Goal: Task Accomplishment & Management: Manage account settings

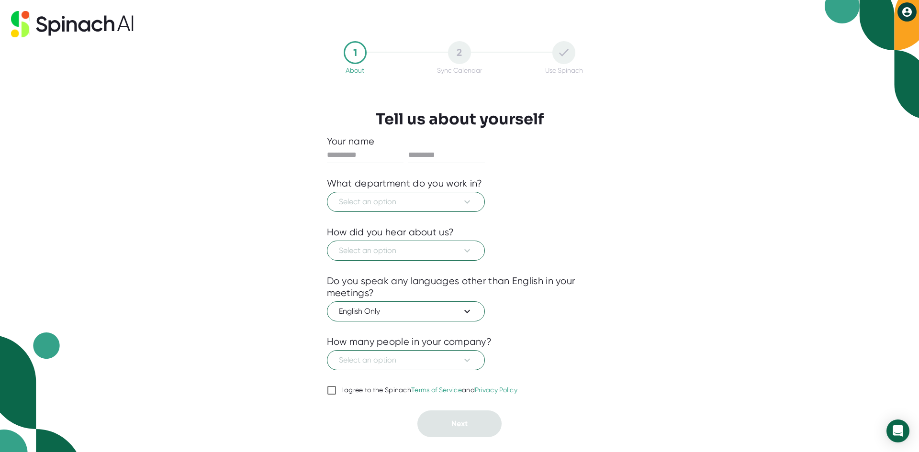
click at [106, 26] on icon at bounding box center [88, 24] width 52 height 16
click at [53, 32] on icon at bounding box center [54, 27] width 12 height 15
click at [903, 14] on icon at bounding box center [907, 12] width 10 height 10
click at [680, 169] on div at bounding box center [459, 226] width 919 height 452
drag, startPoint x: 910, startPoint y: 0, endPoint x: 671, endPoint y: 83, distance: 252.9
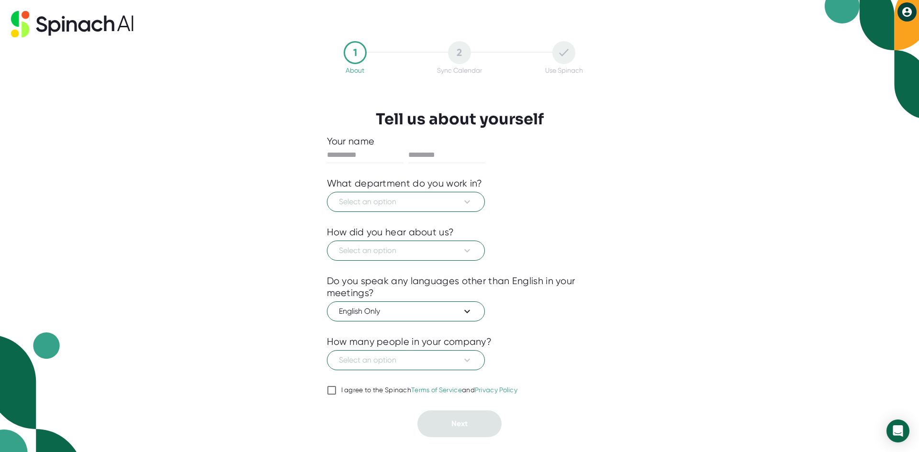
click at [671, 83] on div "1 About 2 Sync Calendar Use Spinach Tell us about yourself Your name What depar…" at bounding box center [459, 226] width 919 height 452
click at [100, 33] on icon at bounding box center [72, 24] width 122 height 26
click at [443, 196] on button "Select an option" at bounding box center [406, 202] width 158 height 20
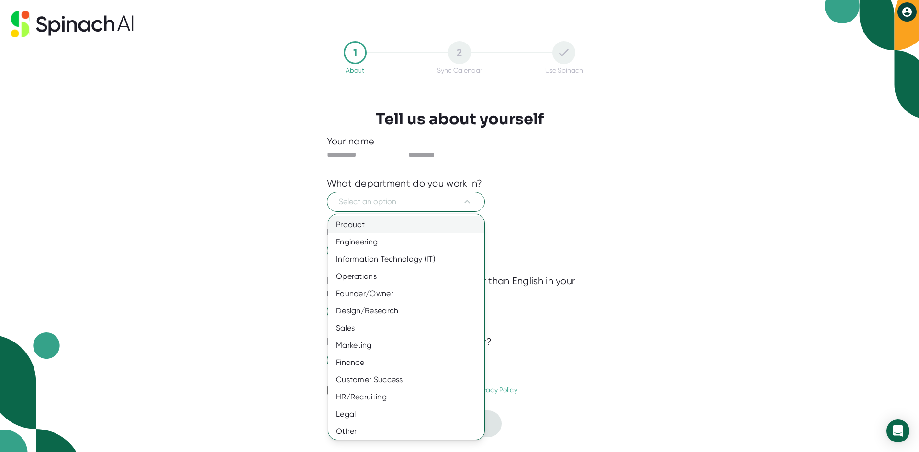
click at [383, 231] on div "Product" at bounding box center [409, 224] width 163 height 17
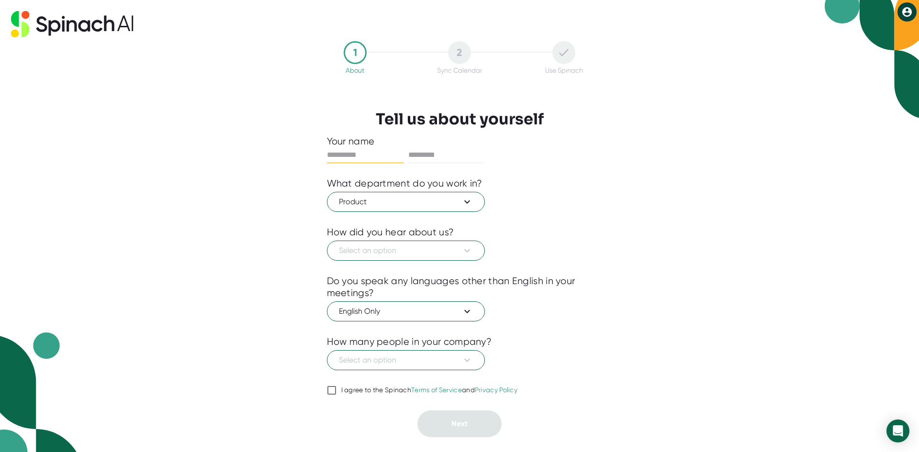
click at [357, 156] on input "text" at bounding box center [365, 154] width 77 height 15
type input "*****"
type input "********"
click at [422, 256] on span "Select an option" at bounding box center [406, 250] width 134 height 11
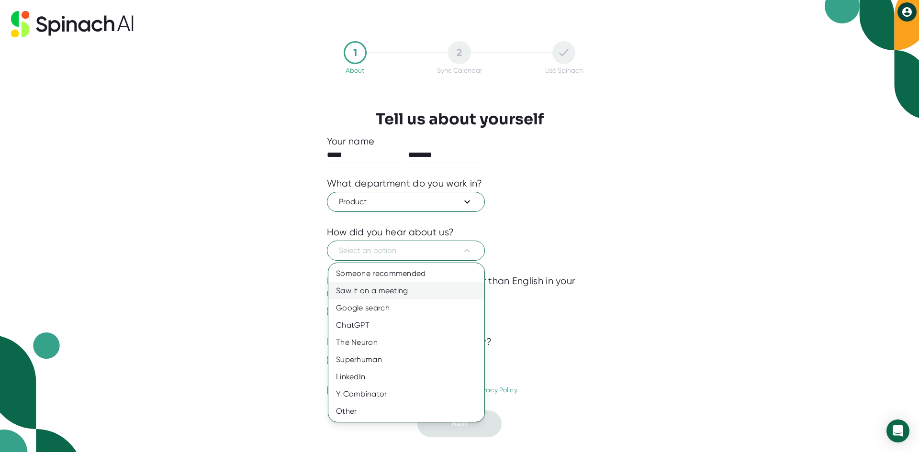
click at [426, 295] on div "Saw it on a meeting" at bounding box center [406, 290] width 156 height 17
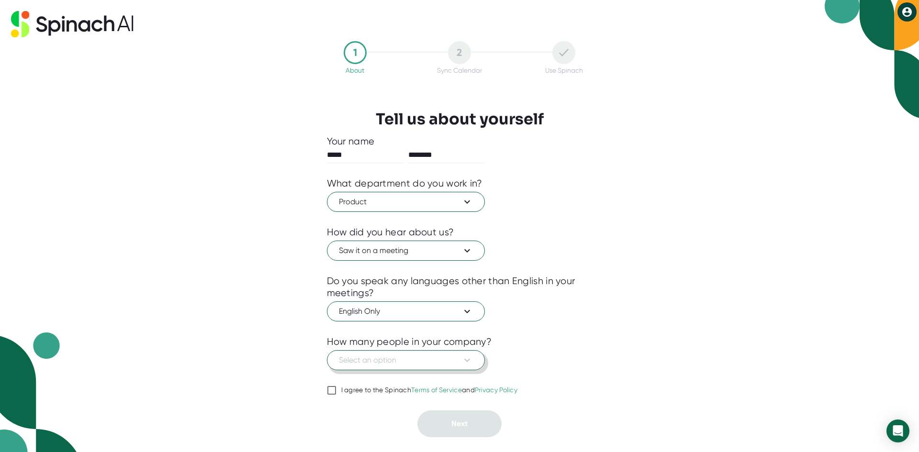
click at [414, 353] on button "Select an option" at bounding box center [406, 360] width 158 height 20
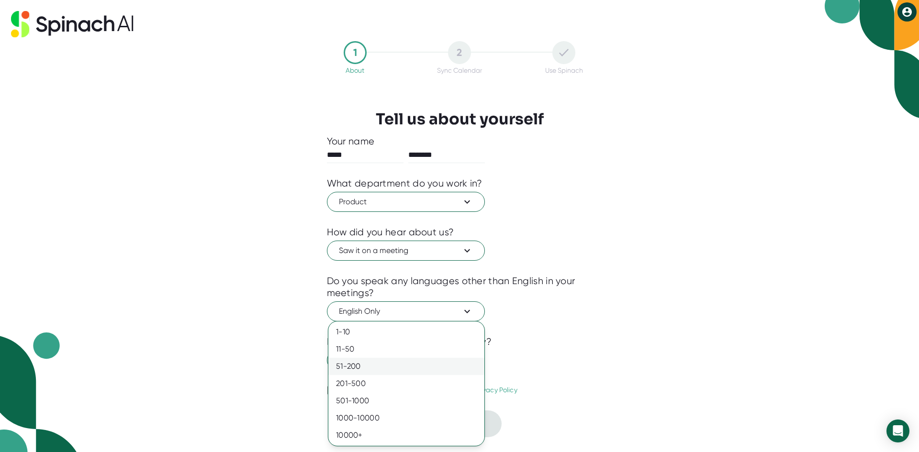
click at [413, 370] on div "51-200" at bounding box center [406, 366] width 156 height 17
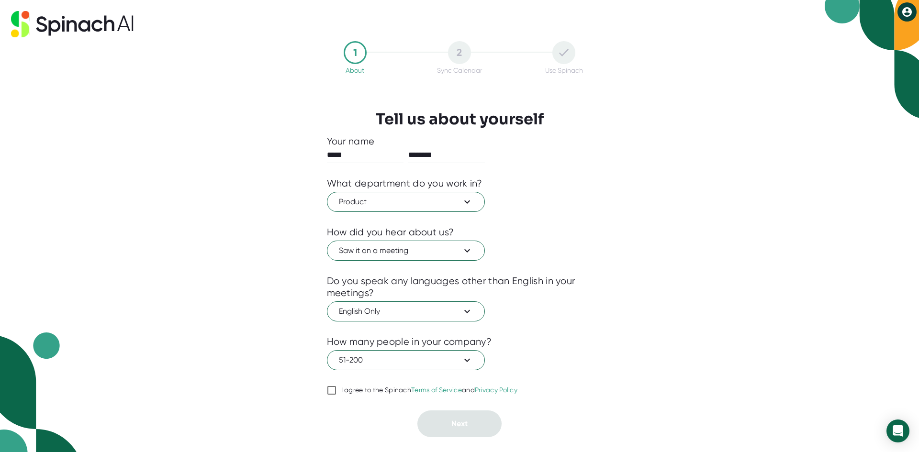
click at [335, 392] on input "I agree to the Spinach Terms of Service and Privacy Policy" at bounding box center [332, 390] width 10 height 11
checkbox input "true"
click at [510, 446] on div "1 About 2 Sync Calendar Use Spinach Tell us about yourself Your name ***** ****…" at bounding box center [459, 226] width 919 height 452
click at [478, 429] on button "Next" at bounding box center [459, 424] width 84 height 27
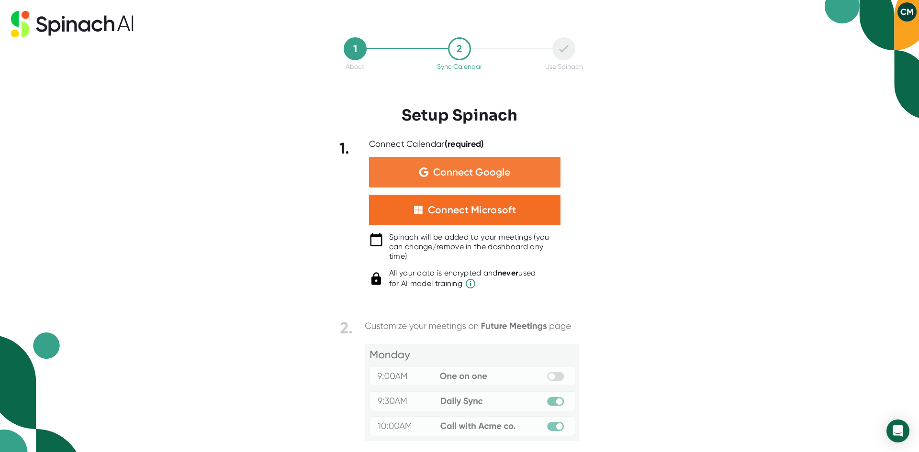
click at [450, 178] on div "Connect Google" at bounding box center [464, 172] width 191 height 31
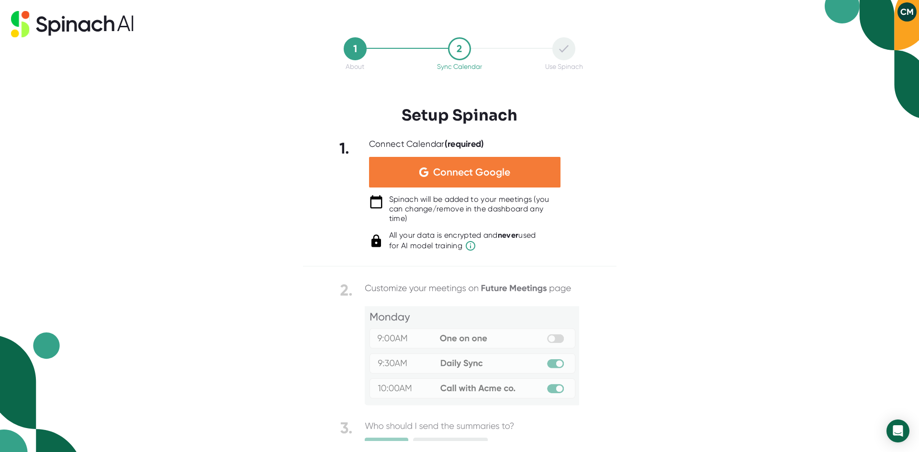
click at [429, 176] on div "Connect Google" at bounding box center [464, 172] width 191 height 31
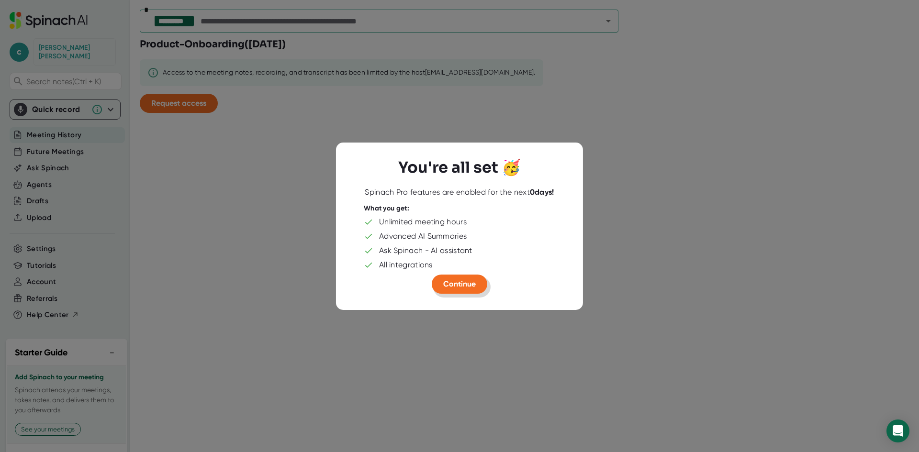
click at [478, 281] on button "Continue" at bounding box center [460, 284] width 56 height 19
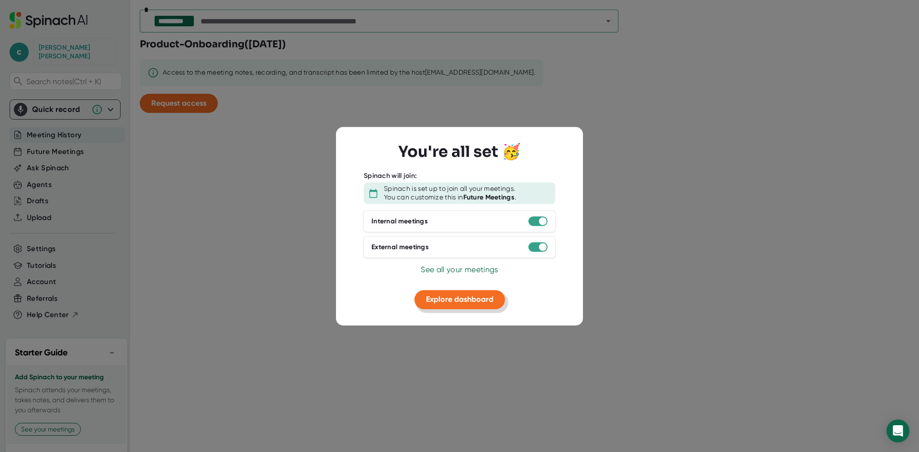
click at [492, 304] on span "Explore dashboard" at bounding box center [459, 299] width 67 height 9
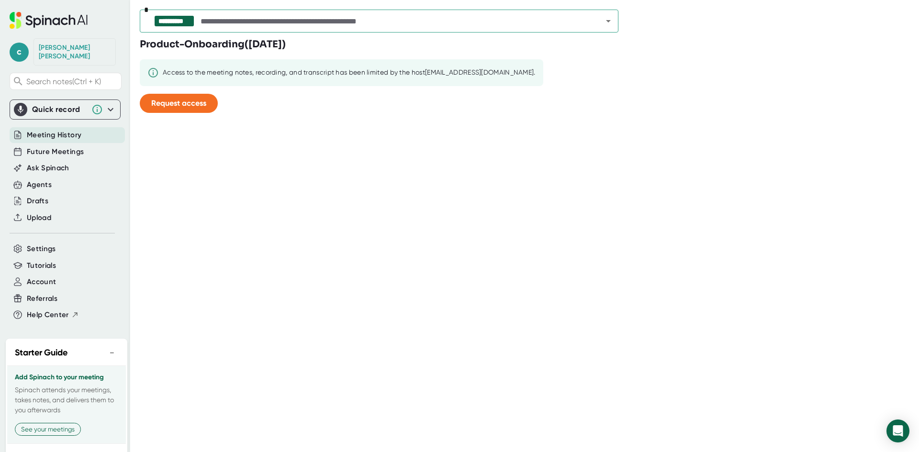
click at [106, 346] on button "−" at bounding box center [112, 353] width 12 height 14
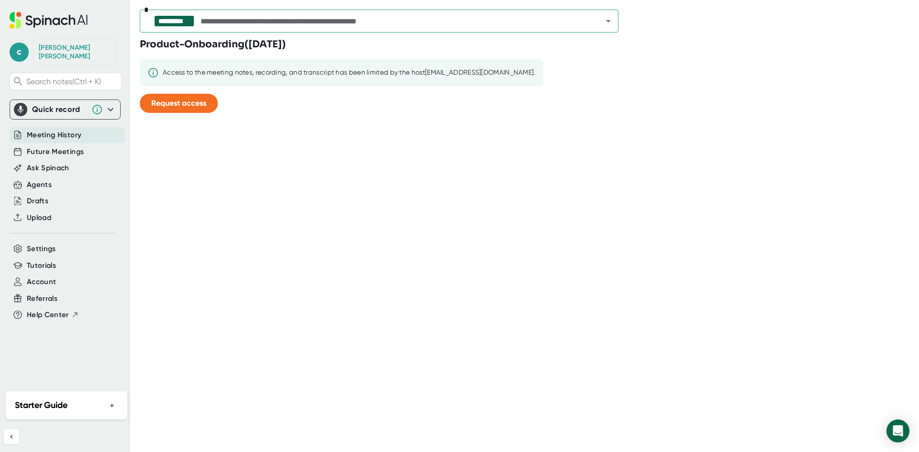
click at [43, 20] on icon at bounding box center [58, 20] width 33 height 10
click at [108, 104] on icon at bounding box center [110, 109] width 11 height 11
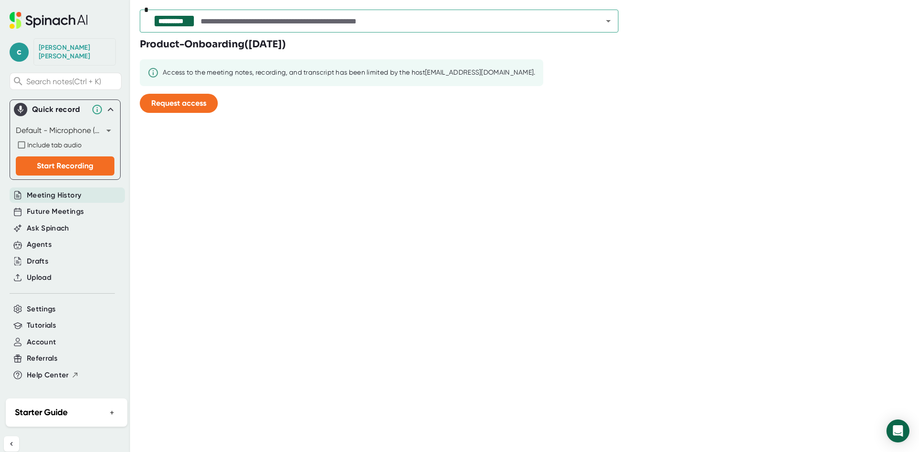
click at [78, 190] on span "Meeting History" at bounding box center [54, 195] width 55 height 11
click at [64, 206] on span "Future Meetings" at bounding box center [55, 211] width 57 height 11
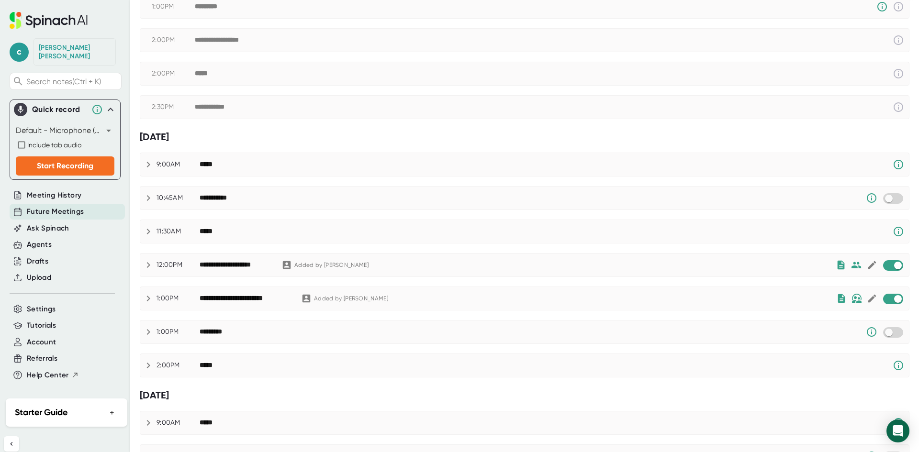
scroll to position [425, 0]
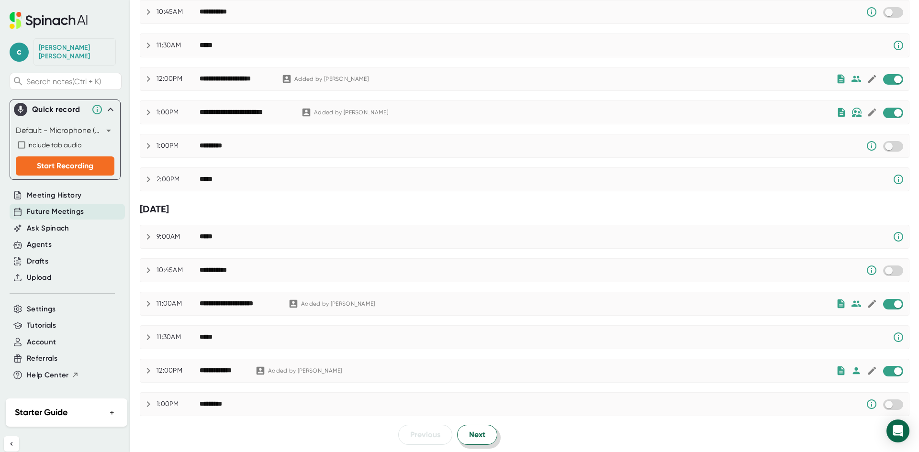
click at [482, 432] on button "Next" at bounding box center [477, 435] width 40 height 20
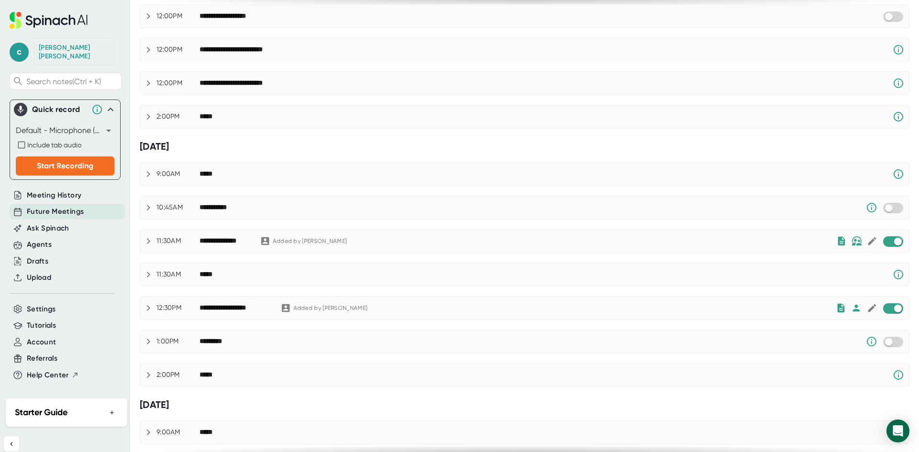
scroll to position [335, 0]
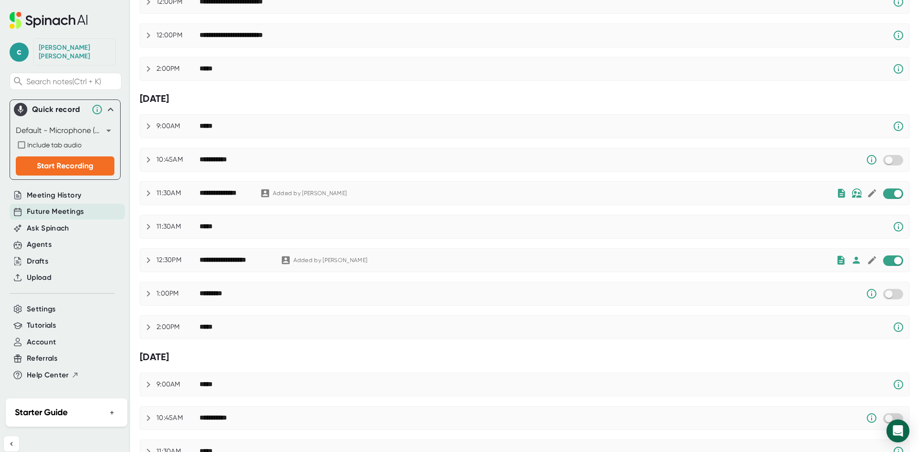
click at [321, 198] on div "Added by [PERSON_NAME]" at bounding box center [306, 193] width 92 height 11
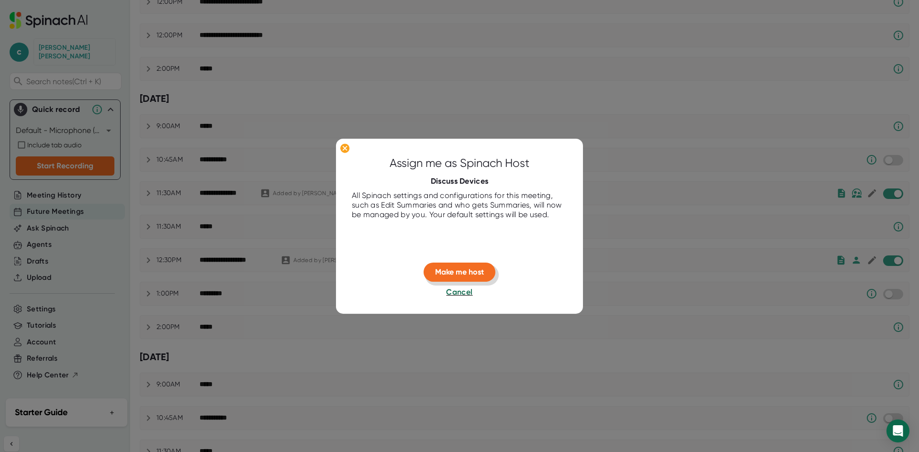
click at [489, 275] on button "Make me host" at bounding box center [459, 272] width 72 height 19
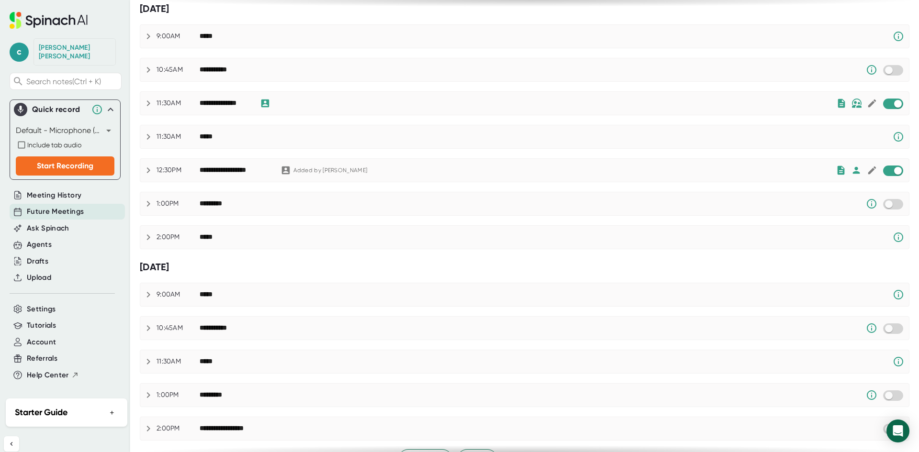
scroll to position [449, 0]
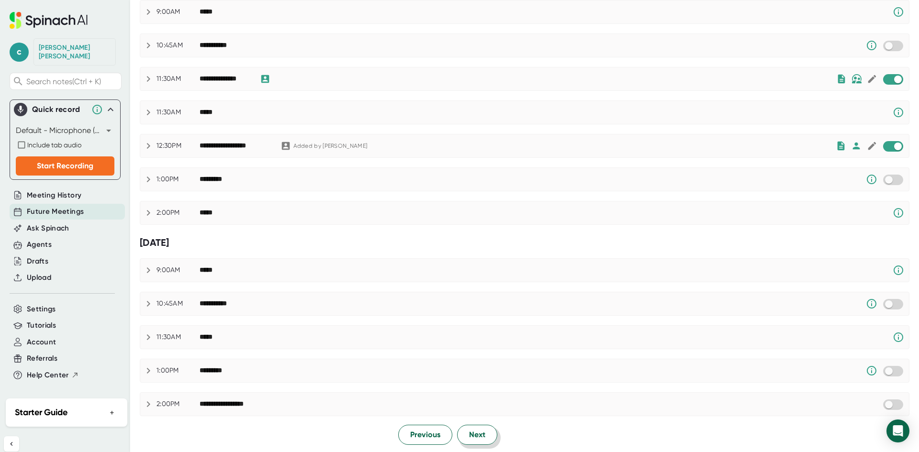
click at [479, 443] on button "Next" at bounding box center [477, 435] width 40 height 20
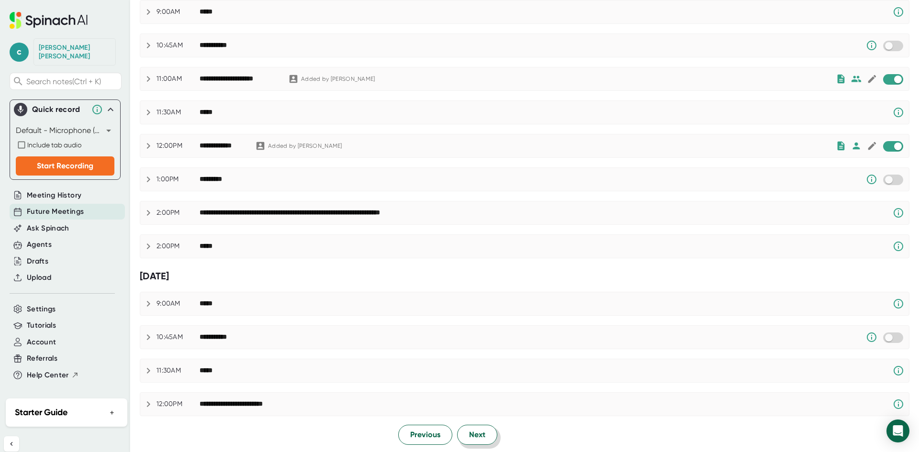
click at [475, 428] on button "Next" at bounding box center [477, 435] width 40 height 20
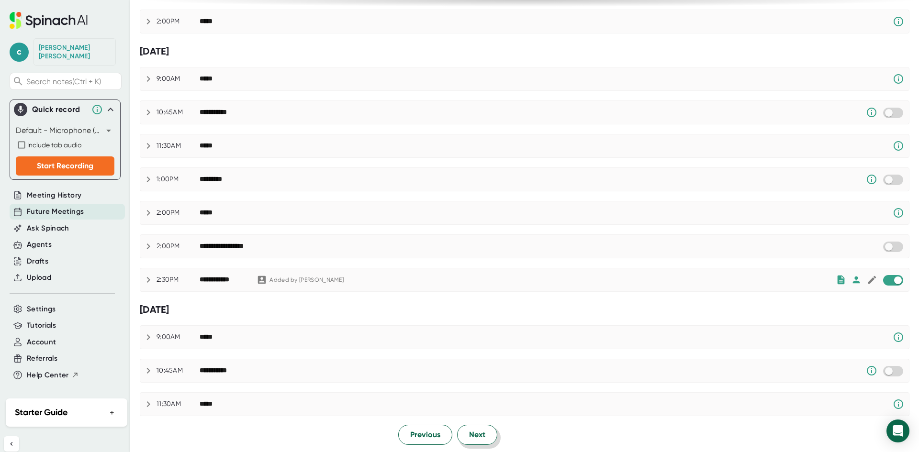
scroll to position [0, 0]
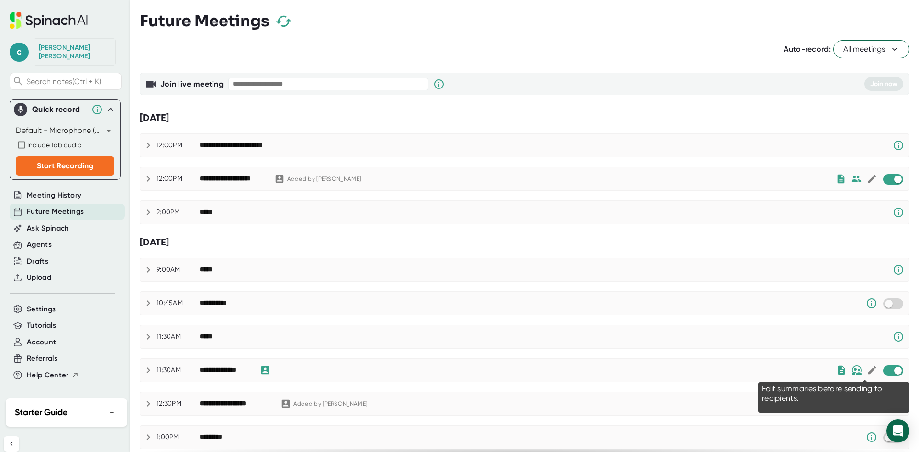
click at [867, 375] on icon at bounding box center [872, 370] width 11 height 11
checkbox input "true"
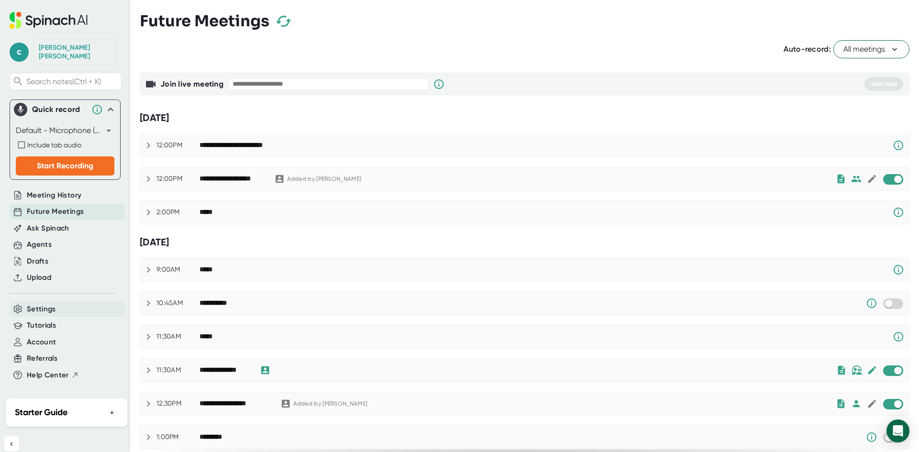
click at [84, 303] on div "Settings" at bounding box center [67, 309] width 115 height 16
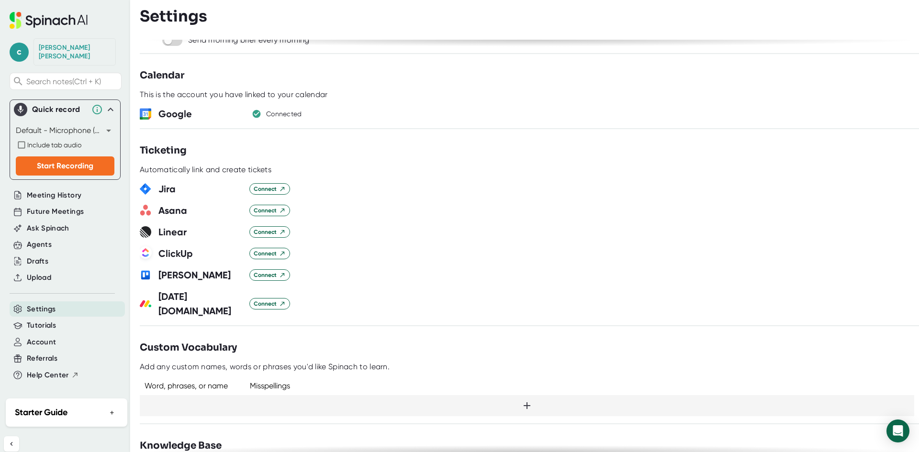
scroll to position [423, 0]
